Goal: Communication & Community: Answer question/provide support

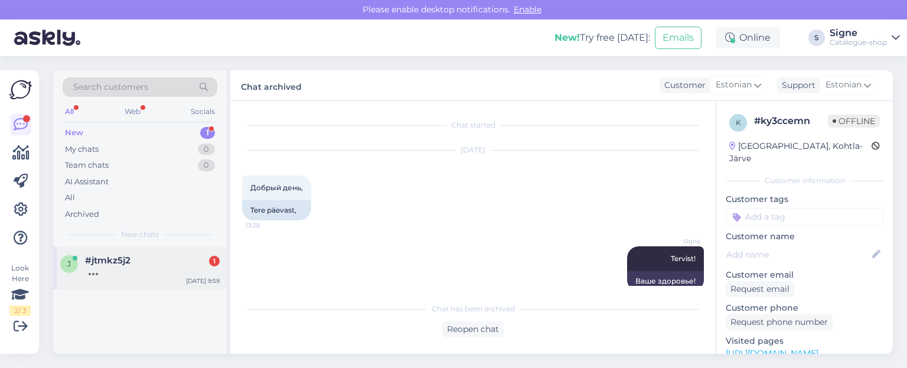
scroll to position [1984, 0]
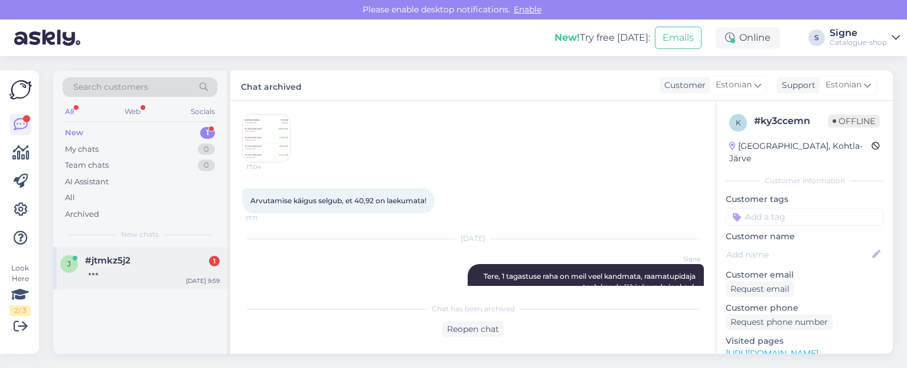
drag, startPoint x: 116, startPoint y: 263, endPoint x: 134, endPoint y: 248, distance: 23.5
click at [118, 261] on span "#jtmkz5j2" at bounding box center [107, 260] width 45 height 11
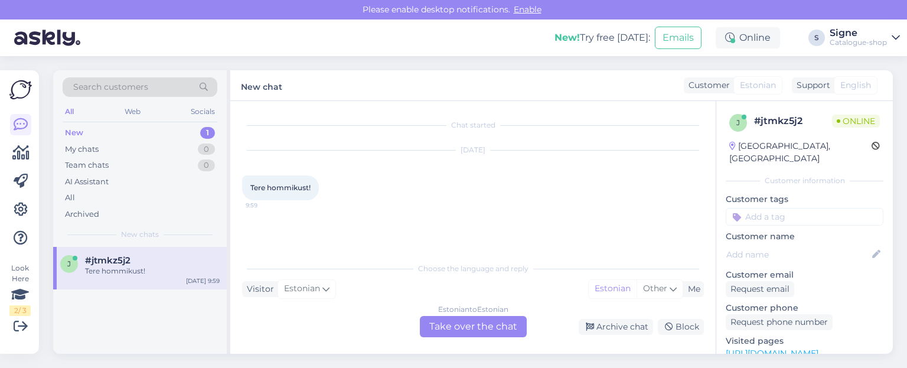
click at [503, 322] on div "Estonian to Estonian Take over the chat" at bounding box center [473, 326] width 107 height 21
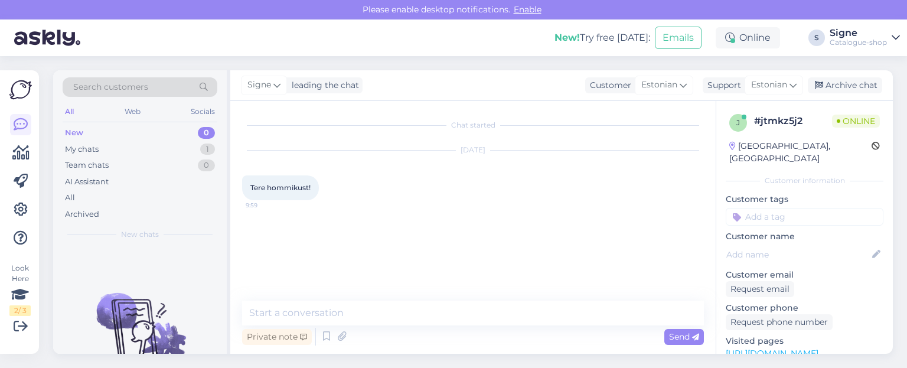
click at [310, 223] on div "Chat started [DATE] Tere hommikust! 9:59" at bounding box center [478, 201] width 473 height 177
click at [334, 315] on textarea at bounding box center [473, 313] width 462 height 25
type textarea "Tervist!"
click at [856, 84] on div "Archive chat" at bounding box center [845, 85] width 74 height 16
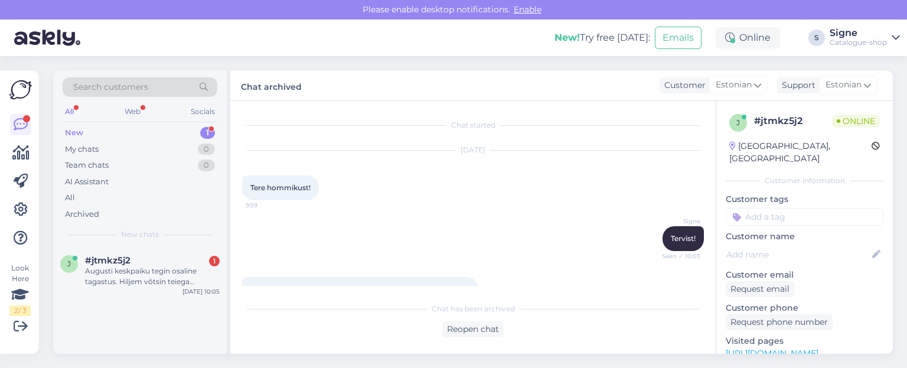
scroll to position [50, 0]
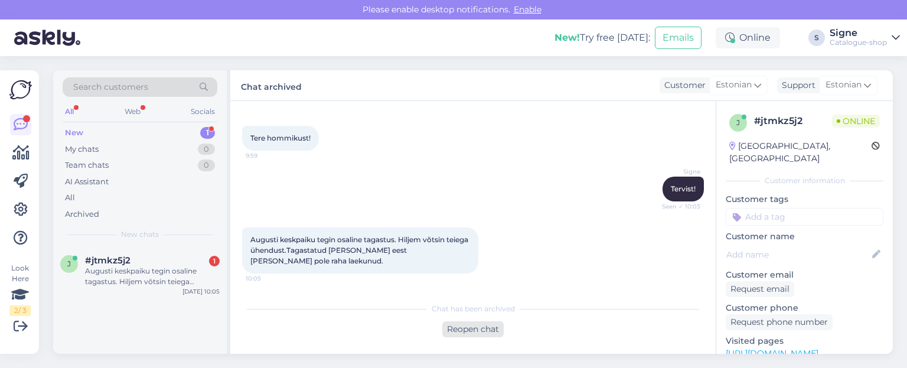
click at [468, 323] on div "Reopen chat" at bounding box center [472, 329] width 61 height 16
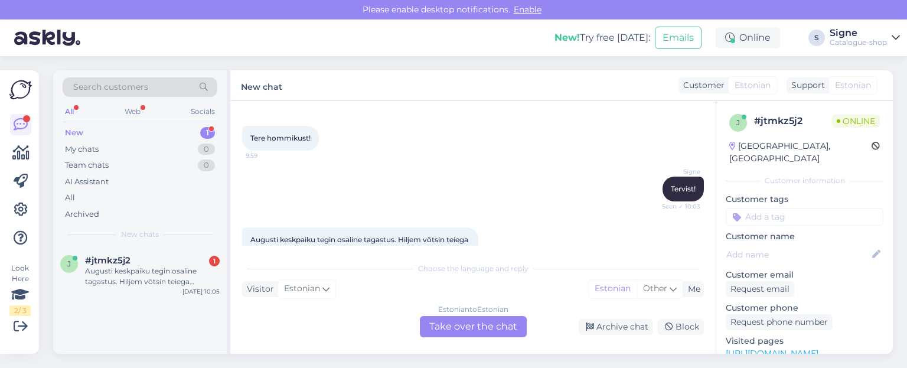
scroll to position [90, 0]
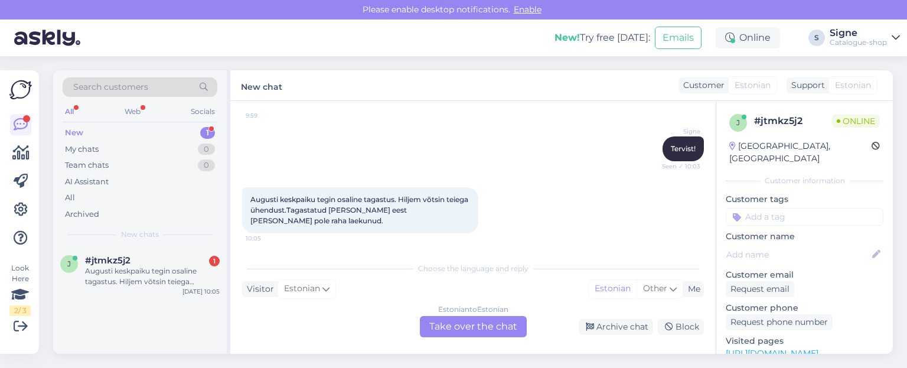
click at [484, 323] on div "Estonian to Estonian Take over the chat" at bounding box center [473, 326] width 107 height 21
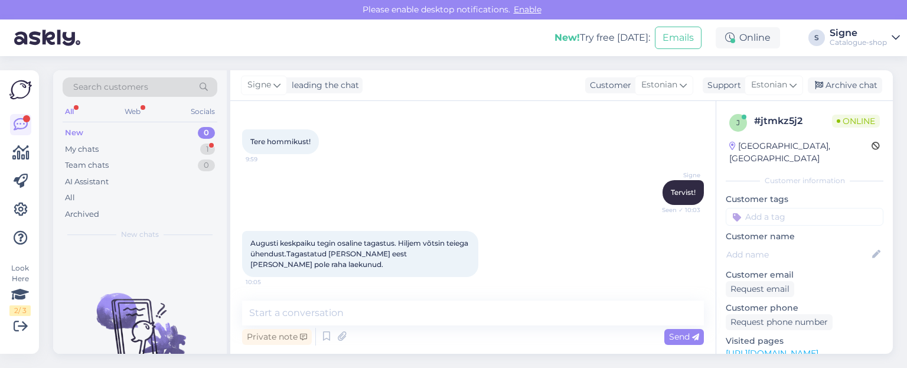
scroll to position [46, 0]
click at [744, 281] on div "Request email" at bounding box center [760, 289] width 69 height 16
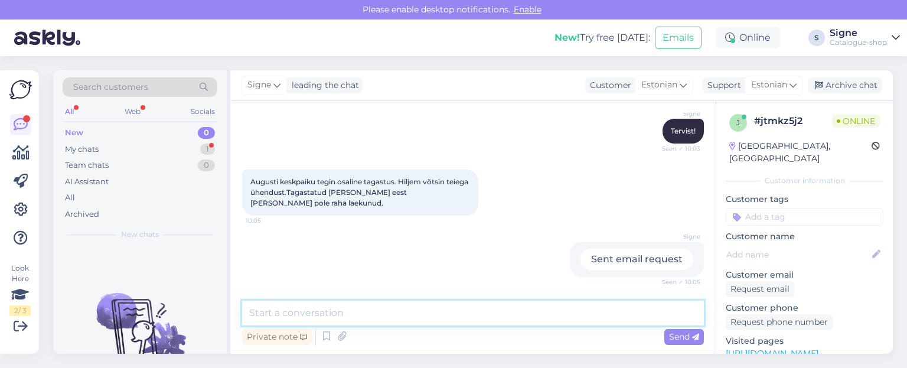
click at [289, 309] on textarea at bounding box center [473, 313] width 462 height 25
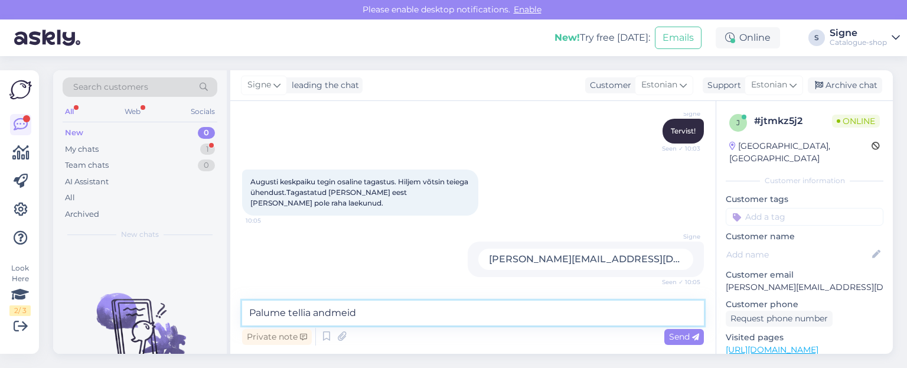
type textarea "Palume tellia andmeid."
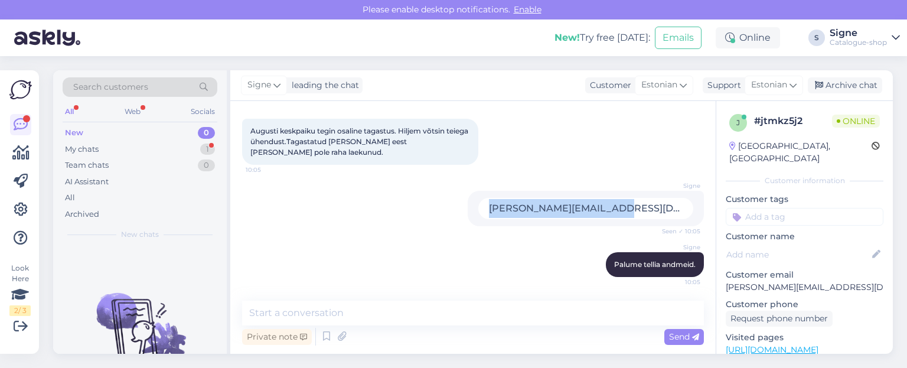
drag, startPoint x: 553, startPoint y: 206, endPoint x: 693, endPoint y: 222, distance: 140.9
click at [695, 222] on div "Signe [PERSON_NAME][EMAIL_ADDRESS][DOMAIN_NAME] Seen ✓ 10:05" at bounding box center [473, 208] width 462 height 61
copy div "[PERSON_NAME][EMAIL_ADDRESS][DOMAIN_NAME]"
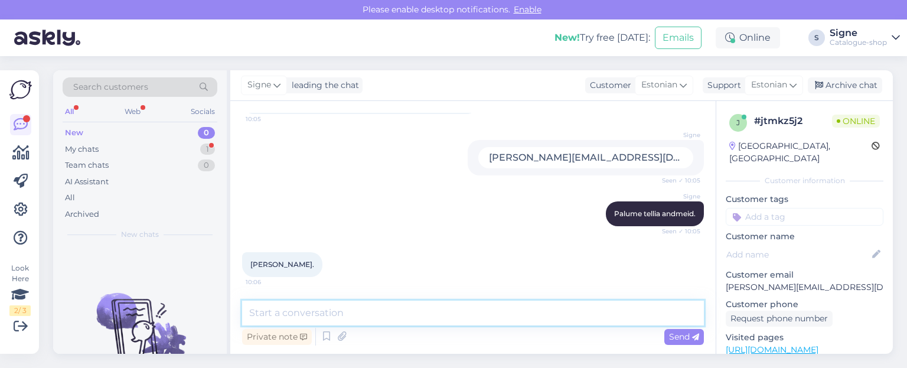
click at [268, 312] on textarea at bounding box center [473, 313] width 462 height 25
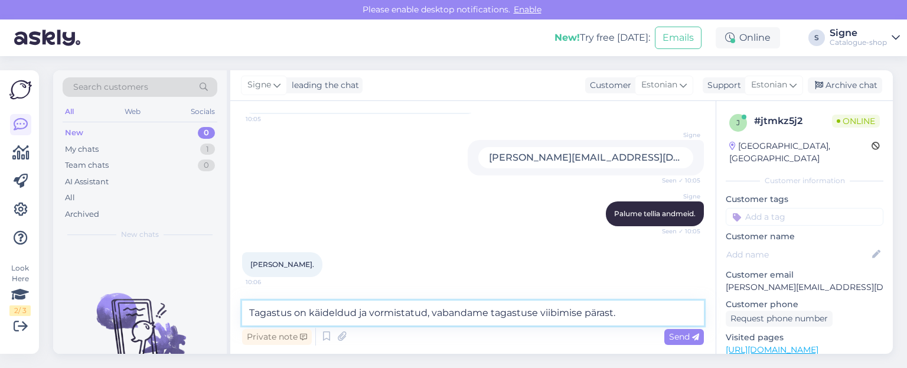
click at [432, 311] on textarea "Tagastus on käideldud ja vormistatud, vabandame tagastuse viibimise pärast." at bounding box center [473, 313] width 462 height 25
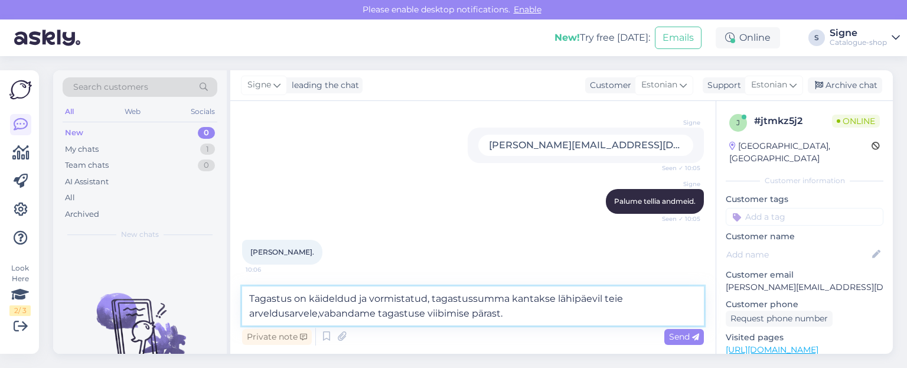
type textarea "Tagastus on käideldud ja vormistatud, tagastussumma kantakse lähipäevil teie ar…"
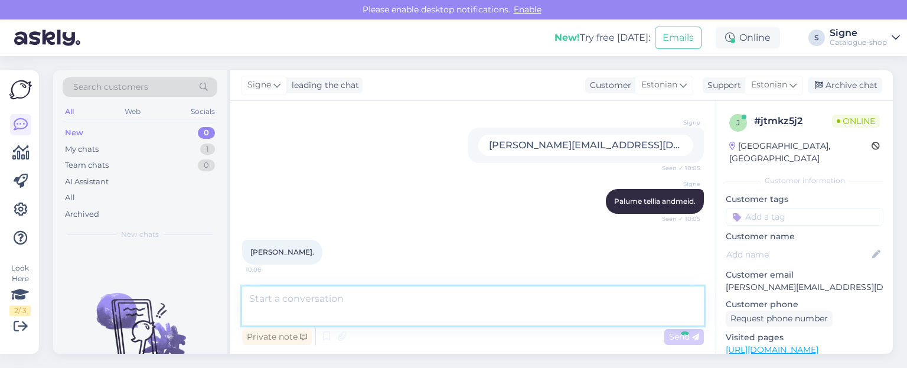
scroll to position [281, 0]
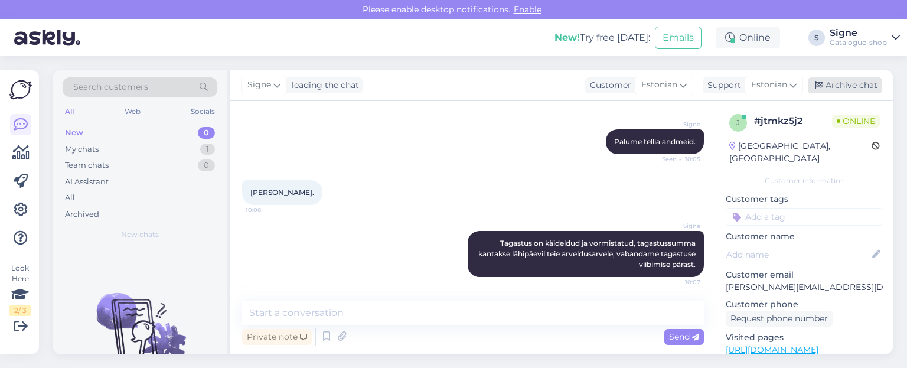
click at [865, 79] on div "Archive chat" at bounding box center [845, 85] width 74 height 16
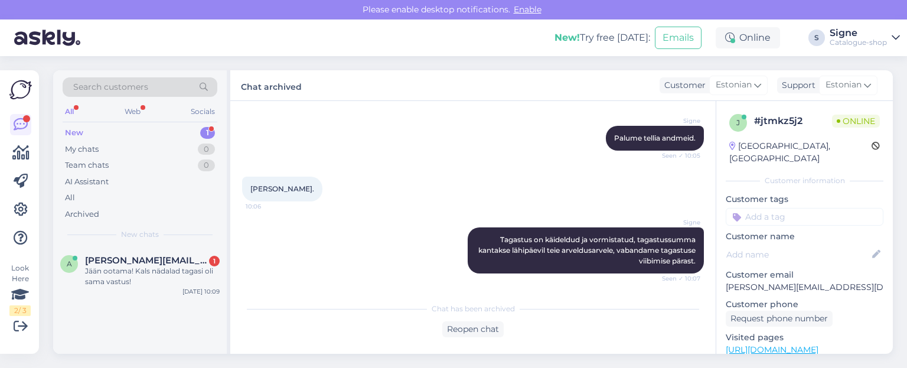
scroll to position [336, 0]
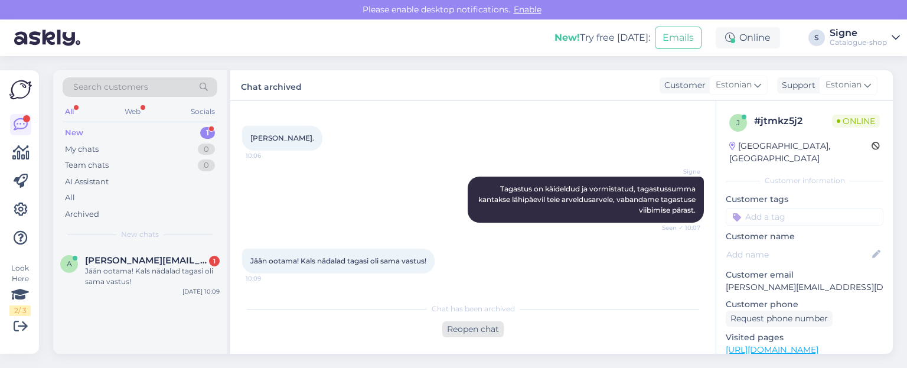
click at [482, 328] on div "Reopen chat" at bounding box center [472, 329] width 61 height 16
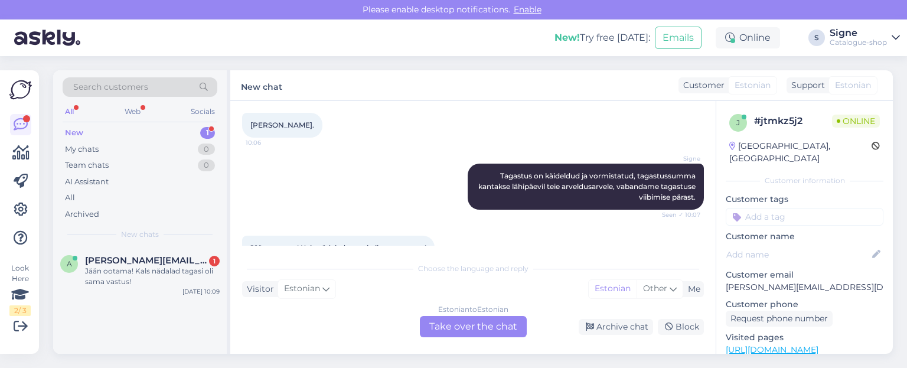
click at [507, 323] on div "Estonian to Estonian Take over the chat" at bounding box center [473, 326] width 107 height 21
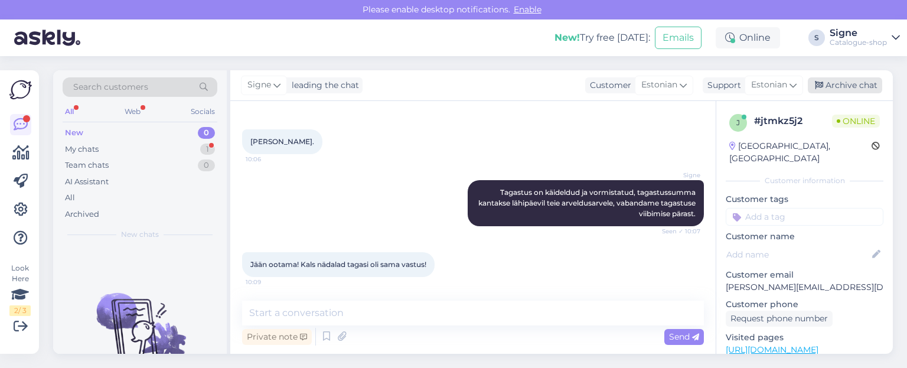
click at [872, 86] on div "Archive chat" at bounding box center [845, 85] width 74 height 16
